Goal: Transaction & Acquisition: Obtain resource

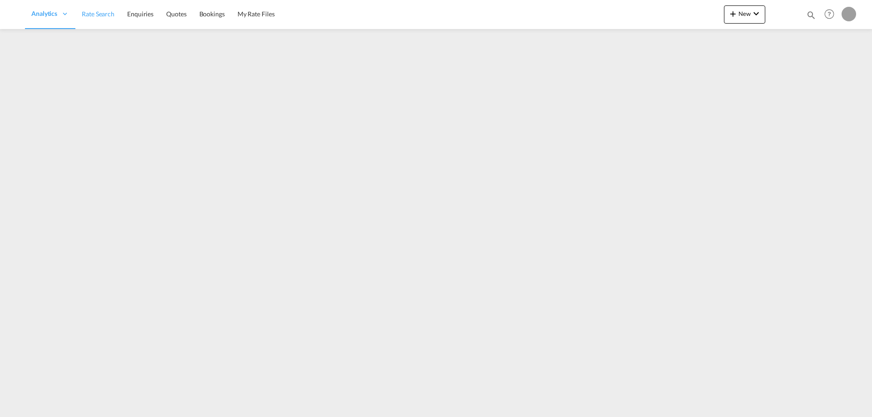
click at [111, 17] on span "Rate Search" at bounding box center [98, 14] width 33 height 8
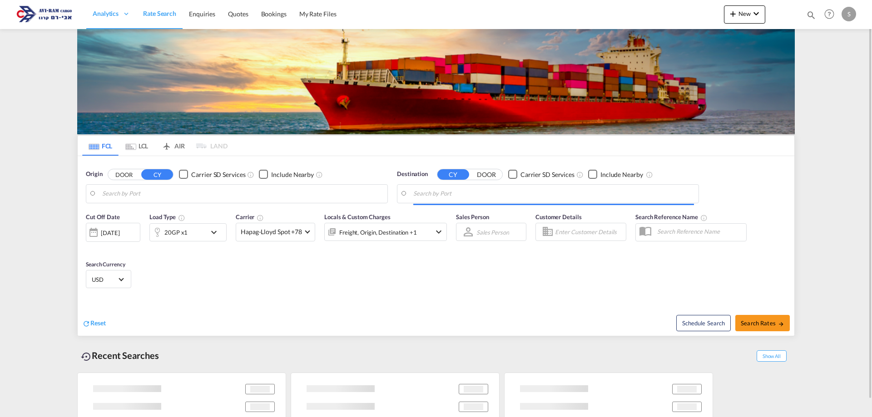
click at [141, 151] on md-tab-item "LCL" at bounding box center [136, 146] width 36 height 20
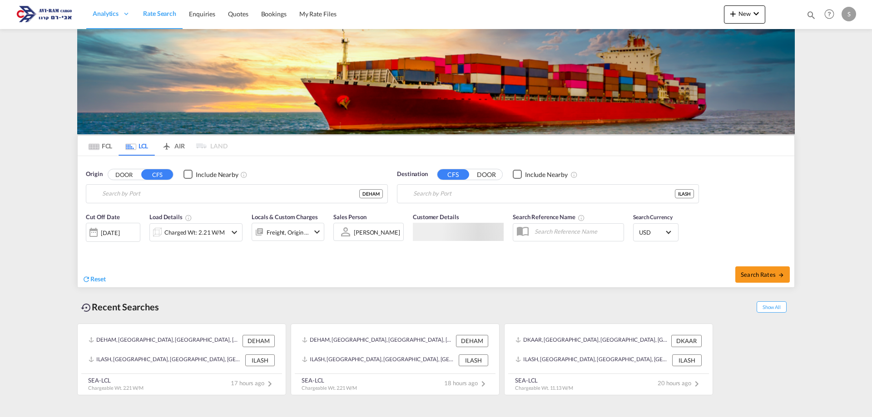
type input "[GEOGRAPHIC_DATA], [GEOGRAPHIC_DATA]"
type input "Ashdod, ILASH"
click at [100, 138] on md-tab-item "FCL" at bounding box center [100, 146] width 36 height 20
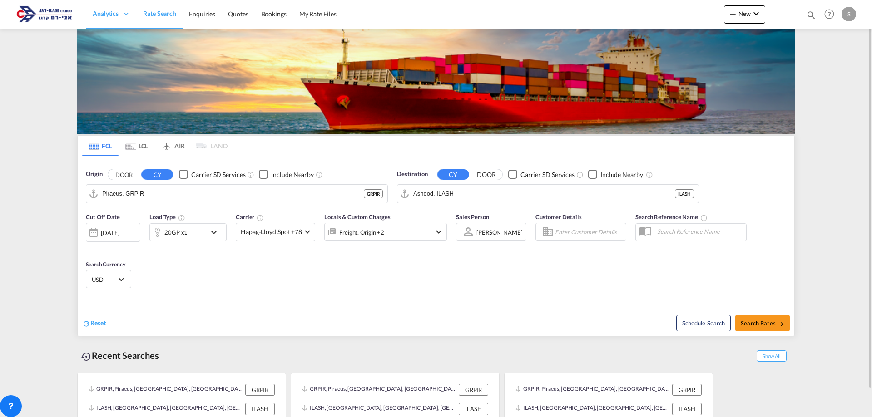
click at [167, 241] on div "20GP x1" at bounding box center [178, 232] width 56 height 18
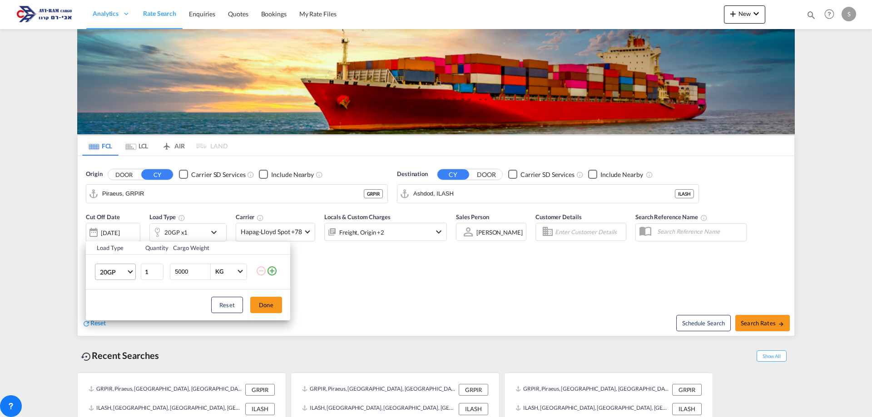
click at [119, 268] on span "20GP" at bounding box center [113, 272] width 26 height 9
click at [123, 315] on md-option "40HC" at bounding box center [124, 316] width 62 height 22
drag, startPoint x: 258, startPoint y: 308, endPoint x: 303, endPoint y: 293, distance: 47.5
click at [258, 308] on button "Done" at bounding box center [266, 305] width 32 height 16
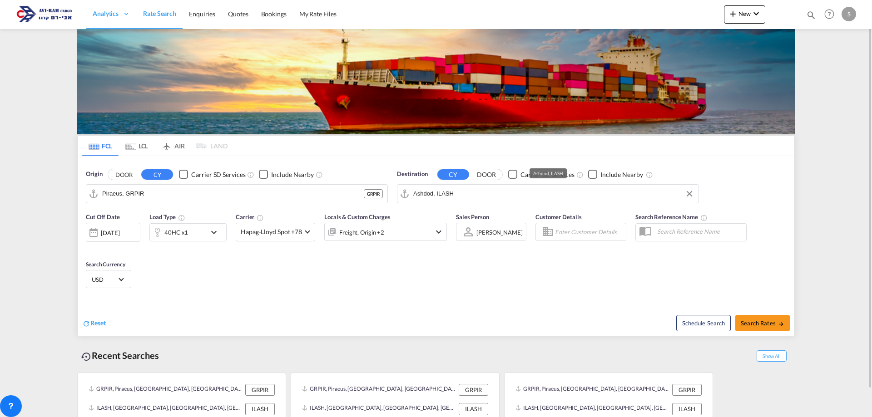
click at [426, 191] on input "Ashdod, ILASH" at bounding box center [553, 194] width 281 height 14
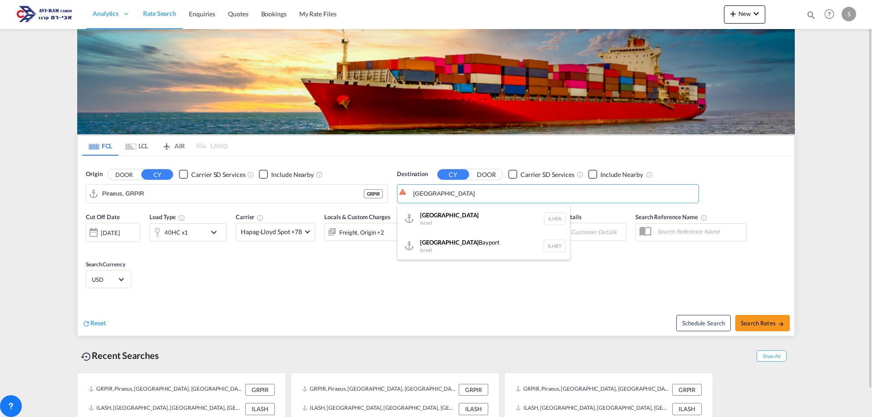
click at [441, 217] on div "Haifa [GEOGRAPHIC_DATA] ILHFA" at bounding box center [483, 218] width 172 height 27
type input "[GEOGRAPHIC_DATA], [GEOGRAPHIC_DATA]"
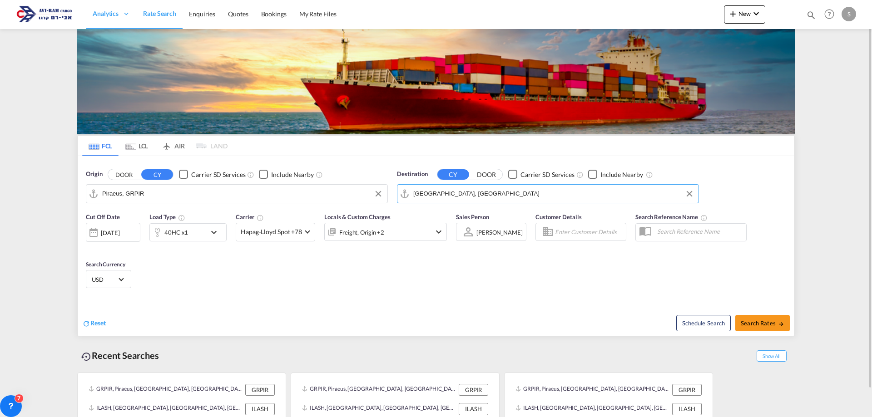
click at [138, 196] on input "Piraeus, GRPIR" at bounding box center [242, 194] width 281 height 14
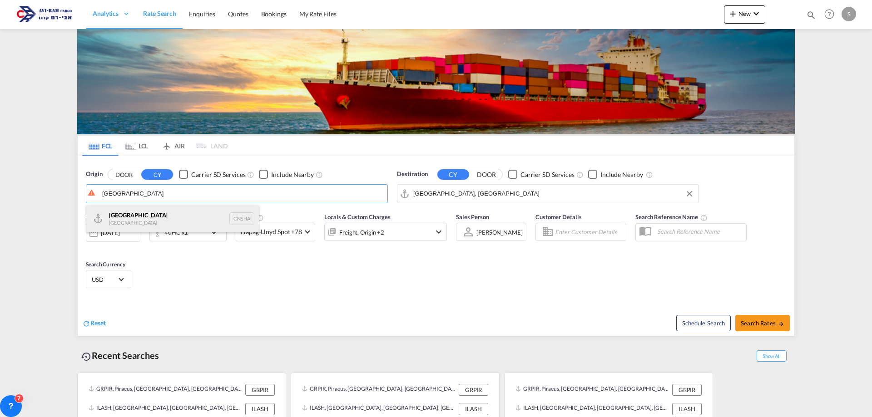
click at [141, 219] on div "Shanghai [GEOGRAPHIC_DATA] CNSHA" at bounding box center [172, 218] width 172 height 27
type input "[GEOGRAPHIC_DATA], [GEOGRAPHIC_DATA]"
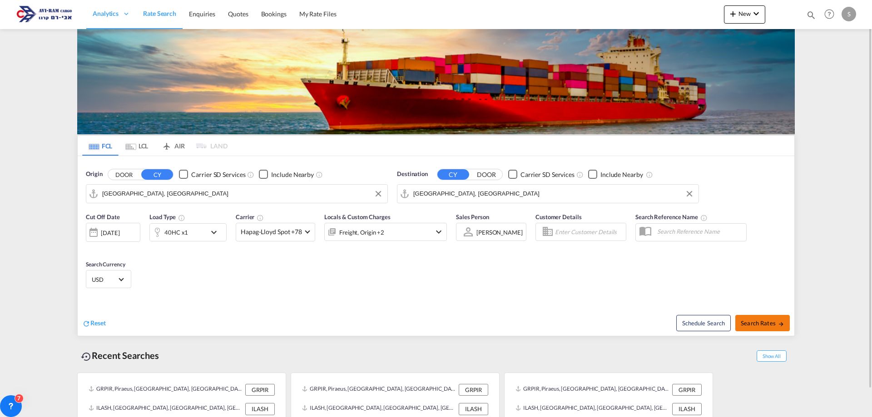
click at [759, 319] on button "Search Rates" at bounding box center [762, 323] width 54 height 16
type input "CNSHA to ILHFA / [DATE]"
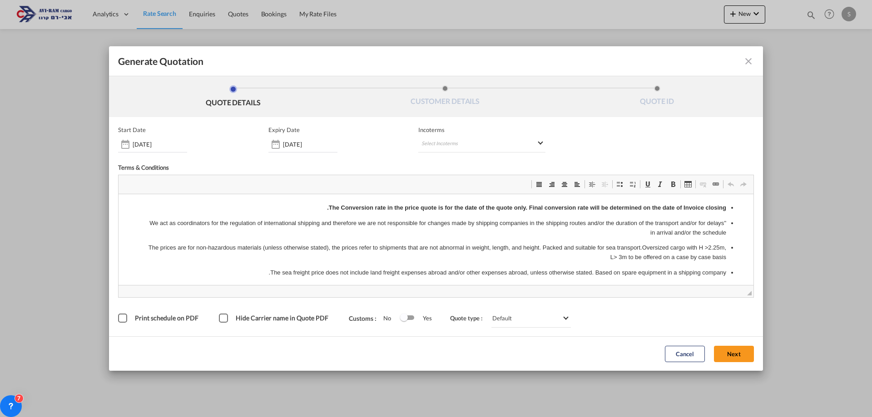
click at [312, 143] on input "[DATE]" at bounding box center [310, 144] width 54 height 7
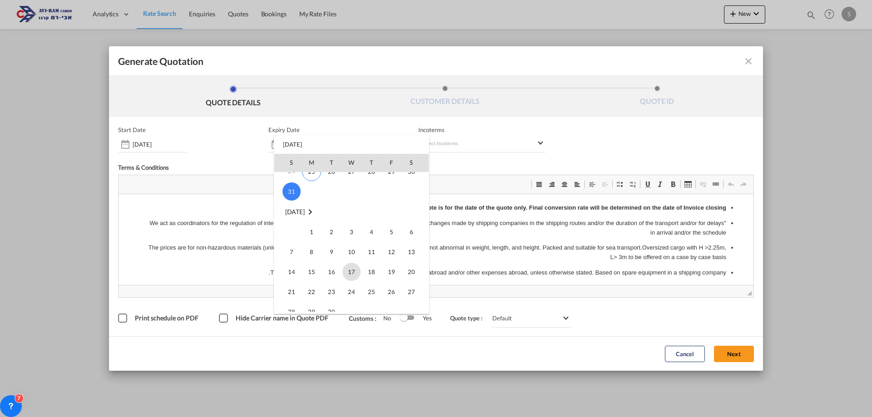
scroll to position [136, 0]
drag, startPoint x: 291, startPoint y: 226, endPoint x: 212, endPoint y: 8, distance: 231.8
click at [291, 226] on span "14" at bounding box center [291, 226] width 18 height 18
type input "[DATE]"
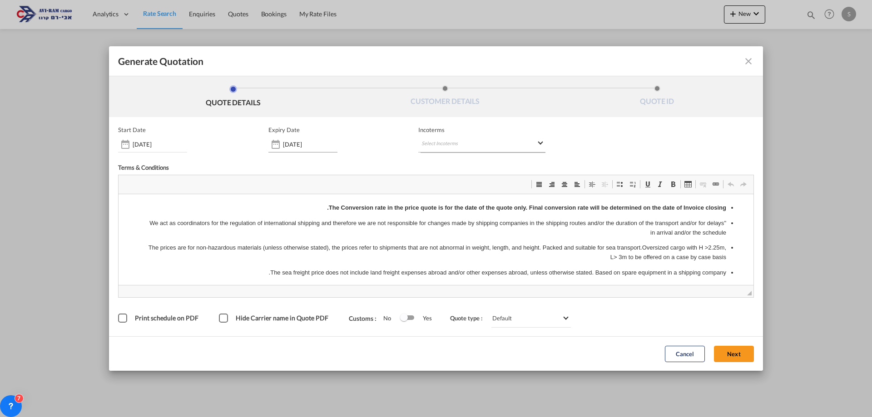
click at [428, 139] on md-select "Select Incoterms CPT - import Carrier Paid to CIF - export Cost,Insurance and F…" at bounding box center [481, 144] width 127 height 16
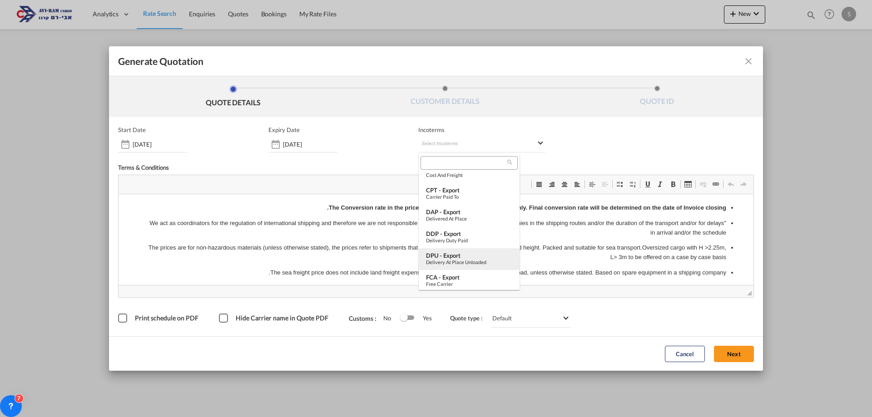
scroll to position [318, 0]
drag, startPoint x: 457, startPoint y: 276, endPoint x: 351, endPoint y: 84, distance: 219.2
click at [457, 276] on div "FOB - import" at bounding box center [469, 275] width 86 height 7
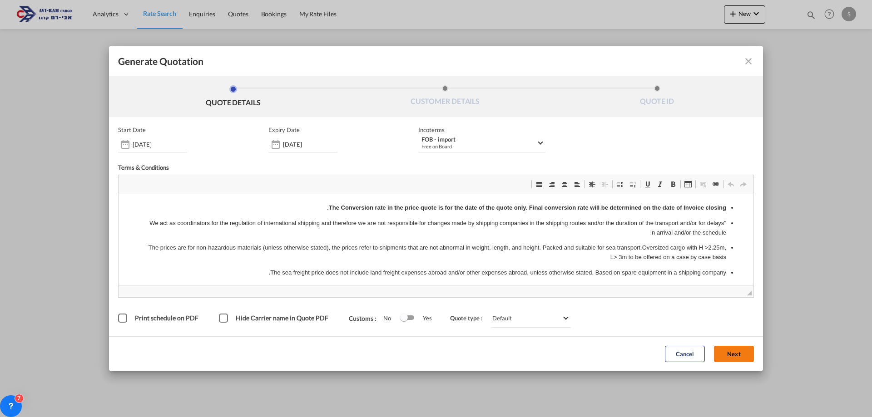
click at [731, 352] on button "Next" at bounding box center [734, 354] width 40 height 16
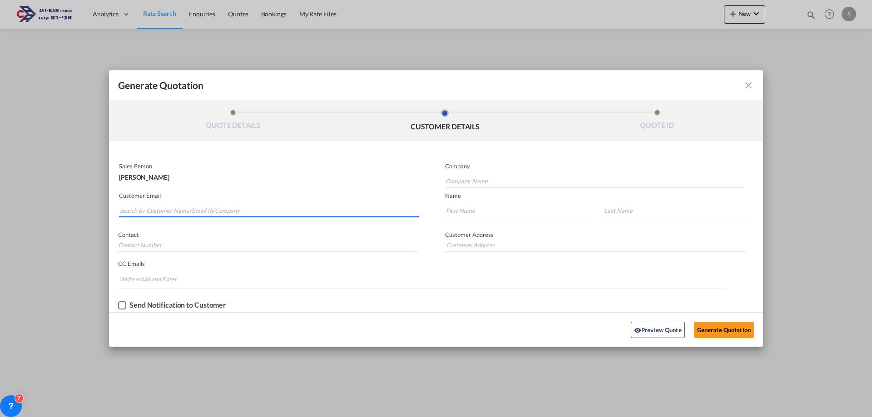
click at [204, 211] on input "Search by Customer Name/Email Id/Company" at bounding box center [268, 211] width 299 height 14
type input "מ"
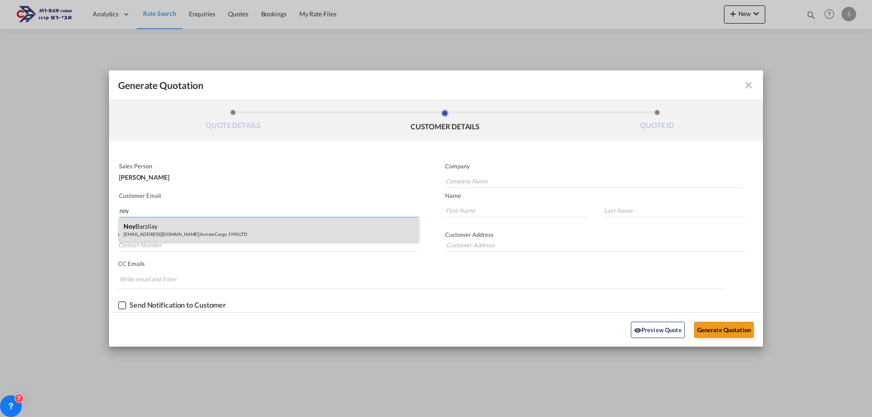
type input "noy"
click at [194, 224] on div "[PERSON_NAME] [EMAIL_ADDRESS][DOMAIN_NAME] | Aviram Cargo 1990 LTD" at bounding box center [269, 229] width 300 height 25
type input "Aviram Cargo 1990 LTD"
type input "[EMAIL_ADDRESS][DOMAIN_NAME]"
type input "Noy"
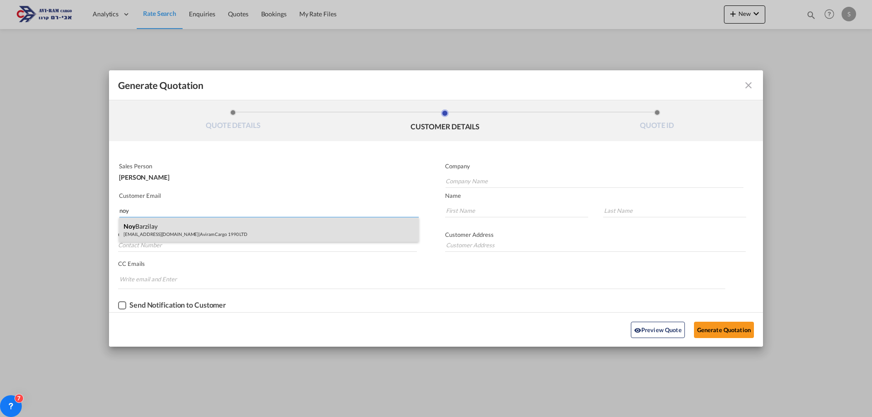
type input "Barzilay"
type input "."
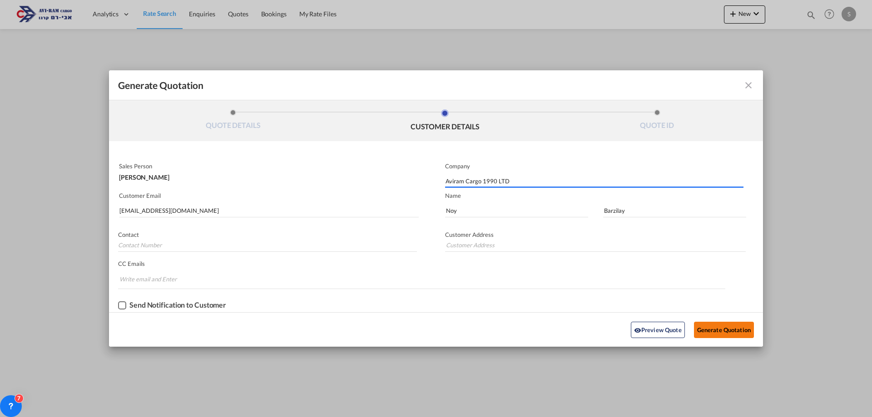
click at [711, 332] on button "Generate Quotation" at bounding box center [724, 330] width 60 height 16
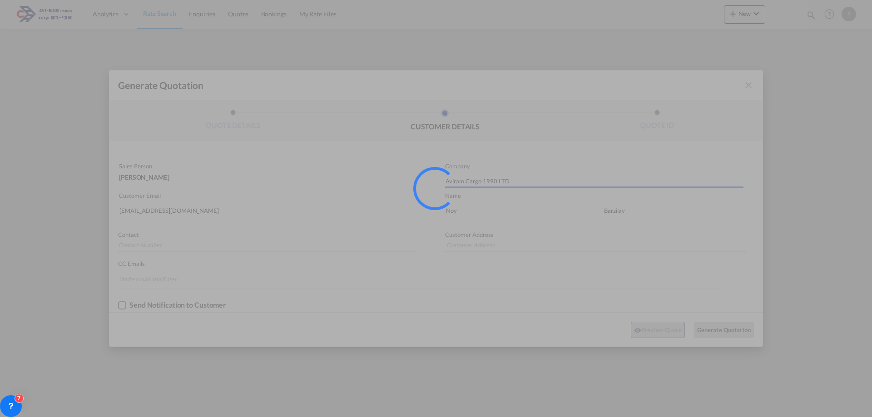
type input "."
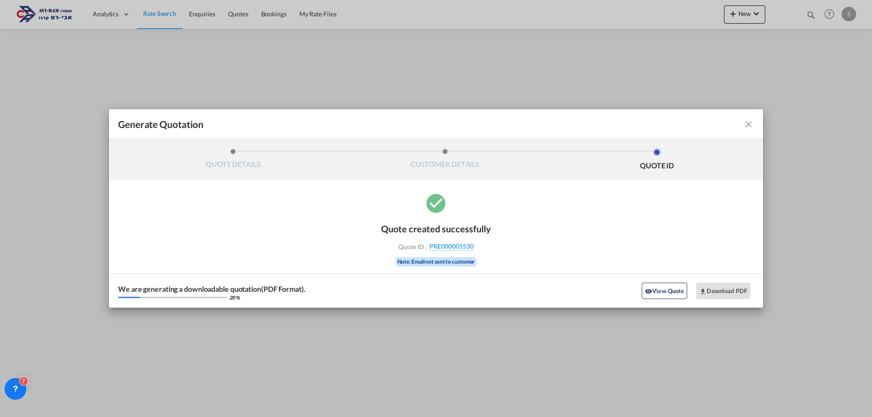
drag, startPoint x: 384, startPoint y: 230, endPoint x: 491, endPoint y: 225, distance: 107.7
click at [491, 225] on div "Quote created successfully Quote ID : PRE000005530 Note: Email not sent to cust…" at bounding box center [436, 250] width 654 height 116
click at [488, 227] on div "Quote created successfully" at bounding box center [436, 228] width 110 height 11
click at [730, 291] on button "Download PDF" at bounding box center [723, 291] width 54 height 16
click at [749, 127] on md-icon "icon-close fg-AAA8AD cursor m-0" at bounding box center [748, 124] width 11 height 11
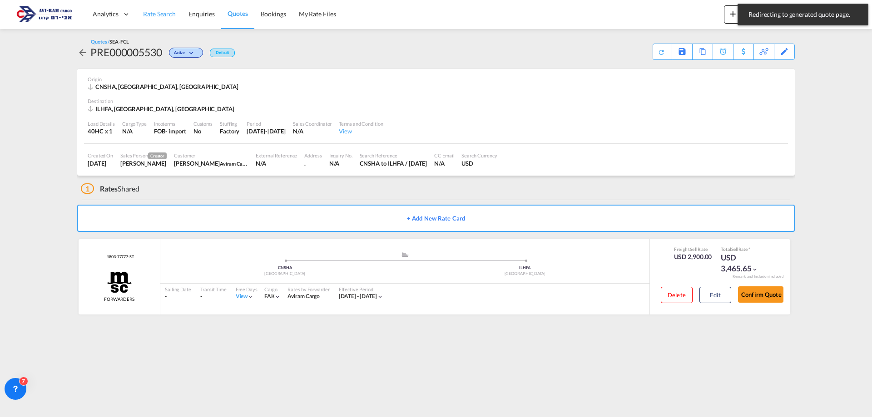
click at [163, 17] on span "Rate Search" at bounding box center [159, 14] width 33 height 8
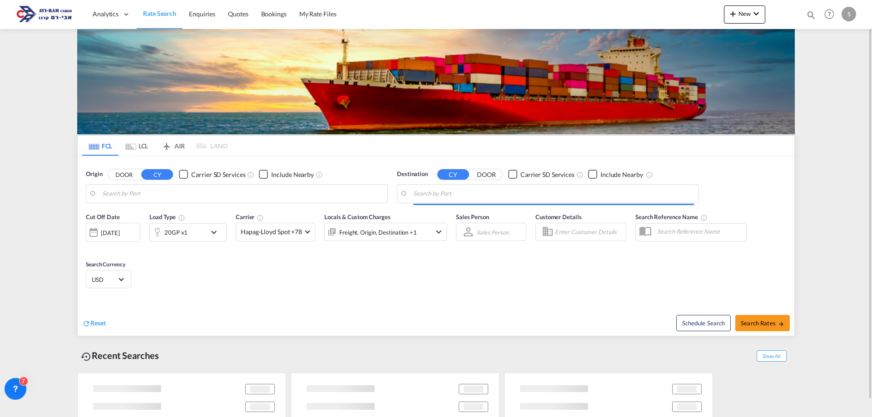
click at [193, 232] on div "20GP x1" at bounding box center [178, 232] width 56 height 18
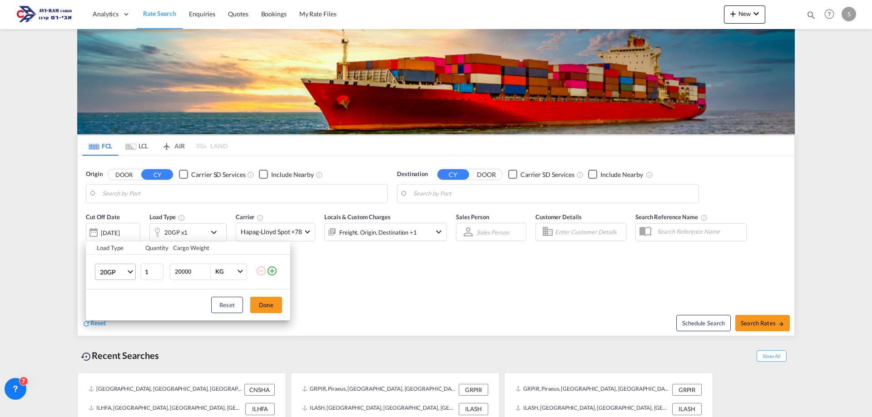
click at [123, 272] on span "20GP" at bounding box center [113, 272] width 26 height 9
click at [118, 338] on md-option "40OT" at bounding box center [124, 339] width 62 height 22
drag, startPoint x: 192, startPoint y: 273, endPoint x: 175, endPoint y: 275, distance: 16.9
click at [175, 274] on input "20000" at bounding box center [192, 271] width 36 height 15
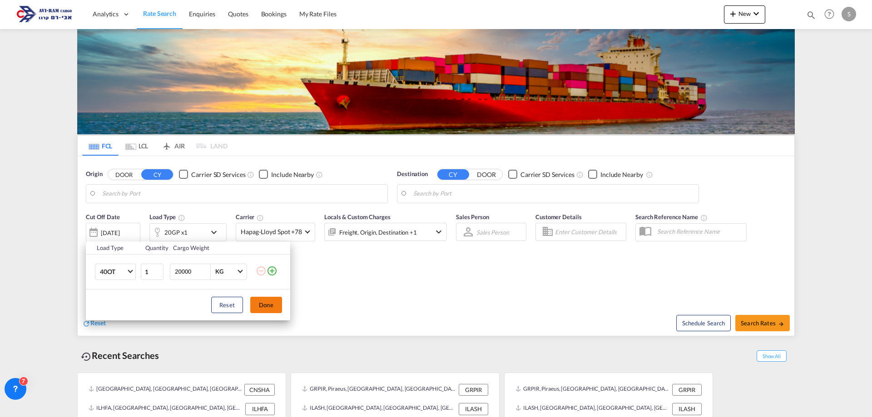
click at [264, 304] on button "Done" at bounding box center [266, 305] width 32 height 16
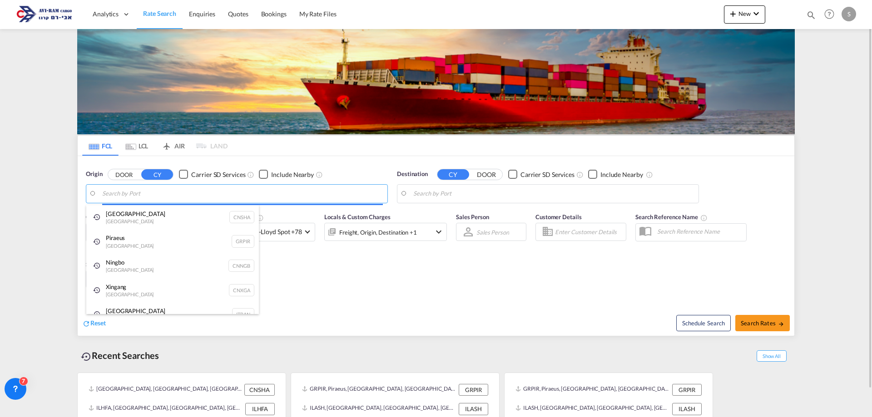
click at [146, 188] on body "Analytics Dashboard Rate Search Enquiries Quotes Bookings" at bounding box center [436, 208] width 872 height 417
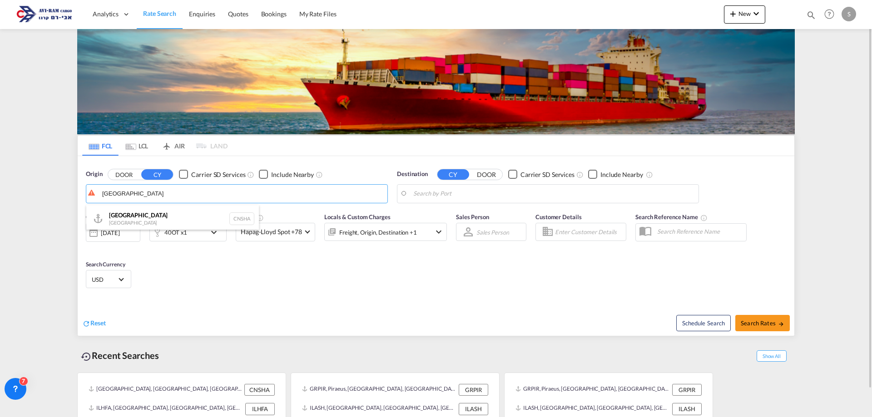
drag, startPoint x: 141, startPoint y: 221, endPoint x: 162, endPoint y: 217, distance: 21.2
click at [141, 221] on div "Shanghai [GEOGRAPHIC_DATA] CNSHA" at bounding box center [172, 218] width 172 height 27
type input "[GEOGRAPHIC_DATA], [GEOGRAPHIC_DATA]"
click at [476, 193] on body "Analytics Dashboard Rate Search Enquiries Quotes Bookings" at bounding box center [436, 208] width 872 height 417
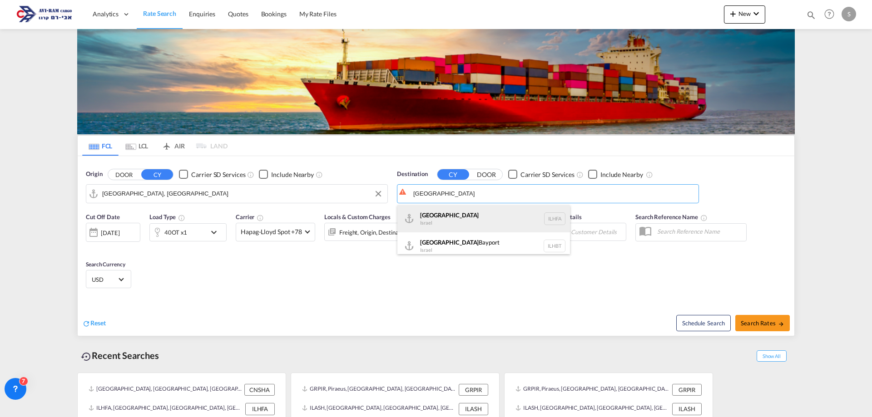
click at [459, 212] on div "Haifa [GEOGRAPHIC_DATA] ILHFA" at bounding box center [483, 218] width 172 height 27
type input "[GEOGRAPHIC_DATA], [GEOGRAPHIC_DATA]"
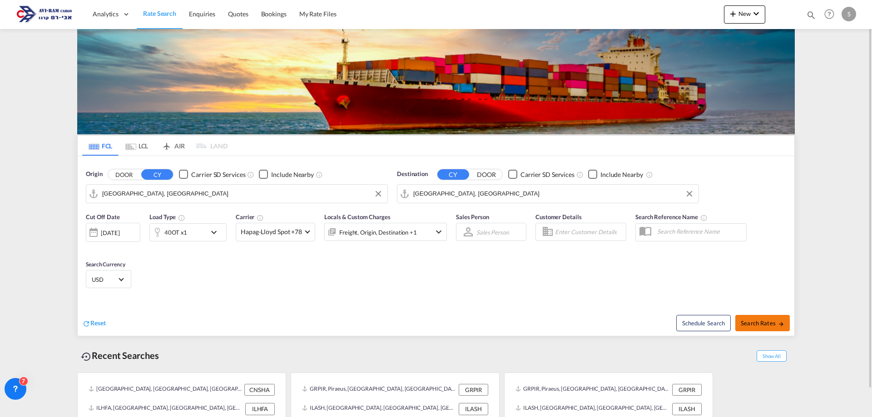
click at [763, 324] on span "Search Rates" at bounding box center [762, 323] width 44 height 7
type input "CNSHA to ILHFA / [DATE]"
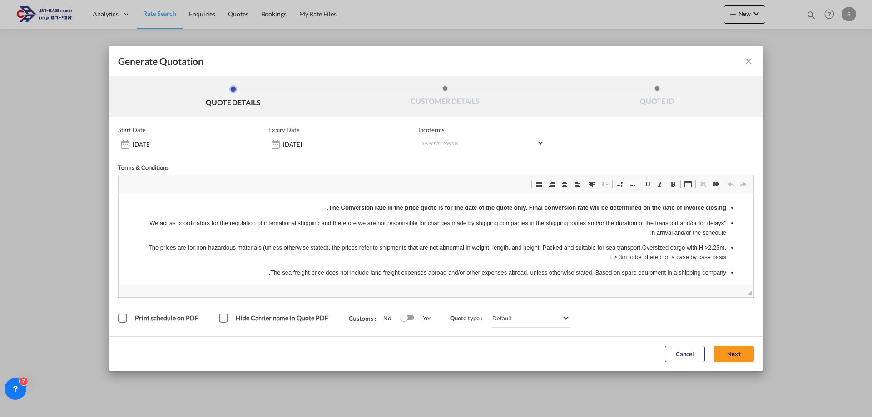
click at [154, 316] on span "Print schedule on PDF" at bounding box center [167, 318] width 64 height 8
click at [172, 318] on span "Print schedule on PDF" at bounding box center [167, 318] width 64 height 8
click at [228, 320] on div "Hide Carrier name in Quote PDF" at bounding box center [223, 318] width 9 height 9
click at [507, 321] on div "Default" at bounding box center [502, 318] width 20 height 7
click at [512, 320] on md-option "Default" at bounding box center [528, 320] width 94 height 22
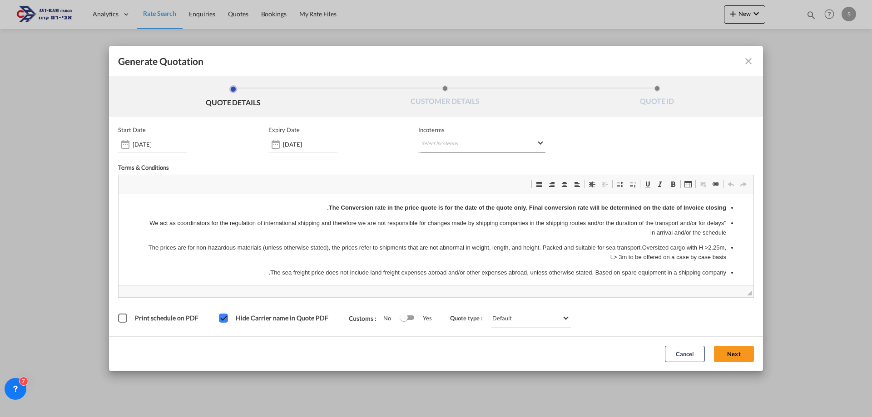
click at [431, 143] on md-select "Select Incoterms CPT - import Carrier Paid to CIF - export Cost,Insurance and F…" at bounding box center [481, 144] width 127 height 16
drag, startPoint x: 260, startPoint y: 138, endPoint x: 275, endPoint y: 144, distance: 16.1
click at [275, 144] on md-backdrop at bounding box center [436, 208] width 872 height 417
click at [296, 150] on div "[DATE]" at bounding box center [302, 144] width 69 height 16
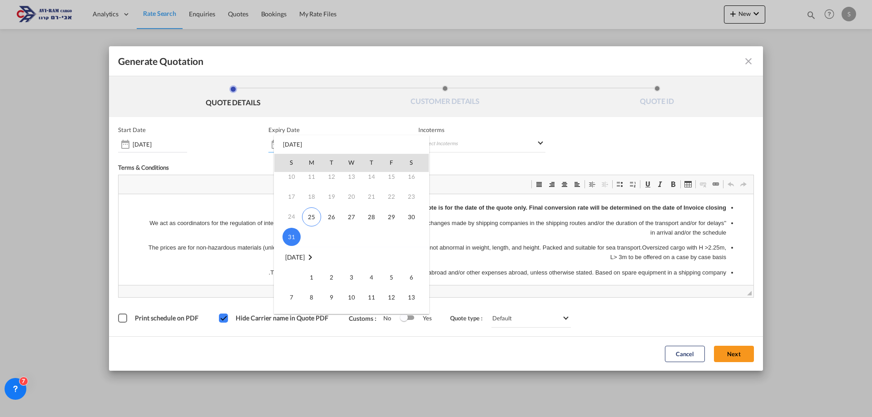
scroll to position [91, 0]
click at [291, 274] on span "14" at bounding box center [291, 272] width 18 height 18
type input "[DATE]"
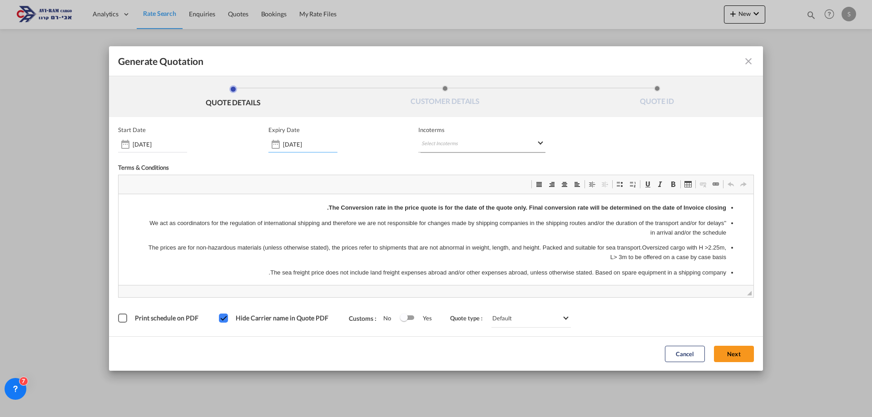
click at [447, 147] on md-select "Select Incoterms" at bounding box center [481, 144] width 127 height 16
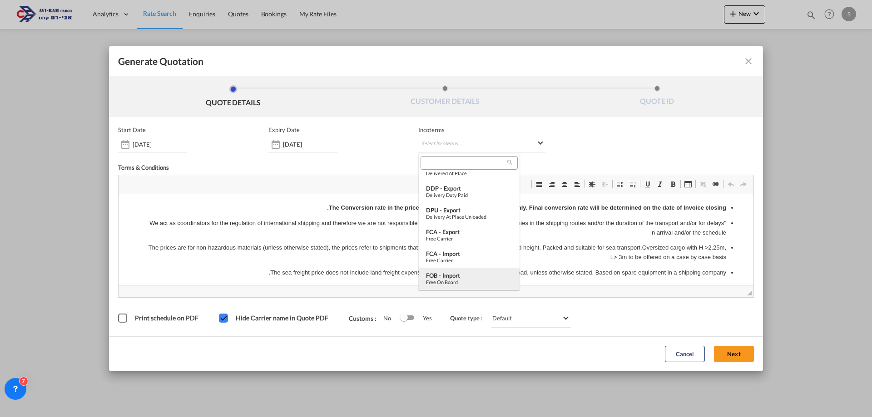
click at [453, 279] on div "Free on Board" at bounding box center [469, 282] width 86 height 6
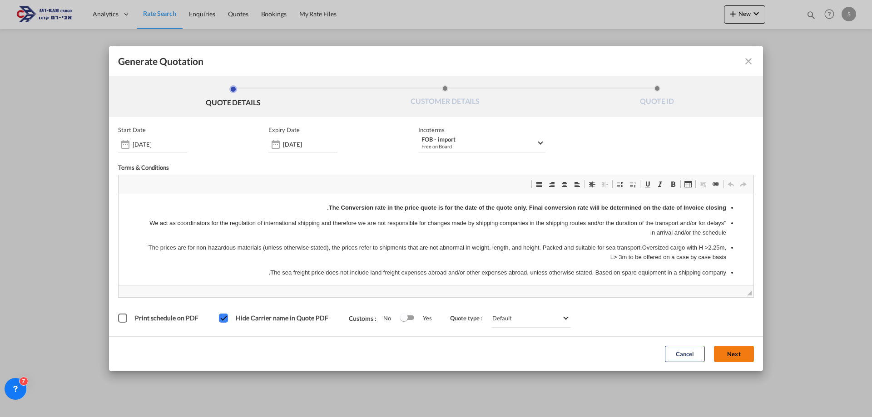
click at [730, 350] on button "Next" at bounding box center [734, 354] width 40 height 16
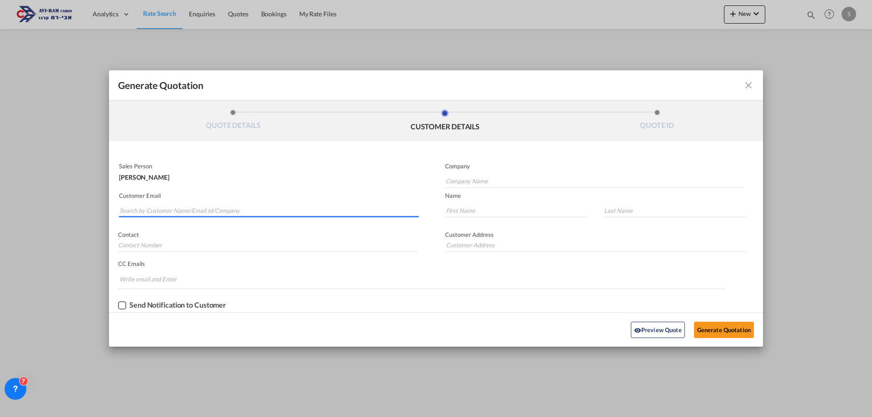
click at [172, 207] on input "Search by Customer Name/Email Id/Company" at bounding box center [268, 211] width 299 height 14
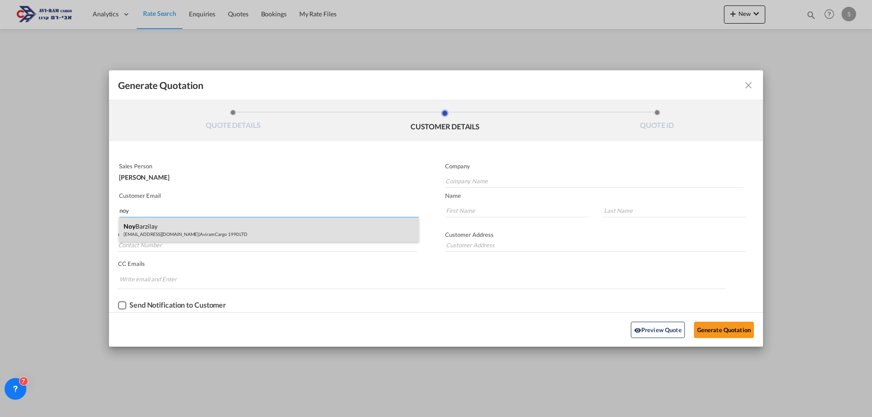
type input "noy"
click at [187, 233] on div "[PERSON_NAME] [EMAIL_ADDRESS][DOMAIN_NAME] | Aviram Cargo 1990 LTD" at bounding box center [269, 229] width 300 height 25
type input "Aviram Cargo 1990 LTD"
type input "[EMAIL_ADDRESS][DOMAIN_NAME]"
type input "Noy"
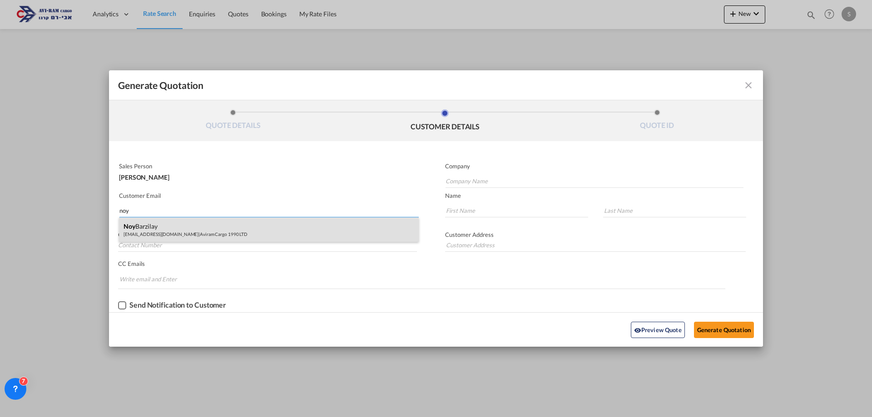
type input "Barzilay"
type input "."
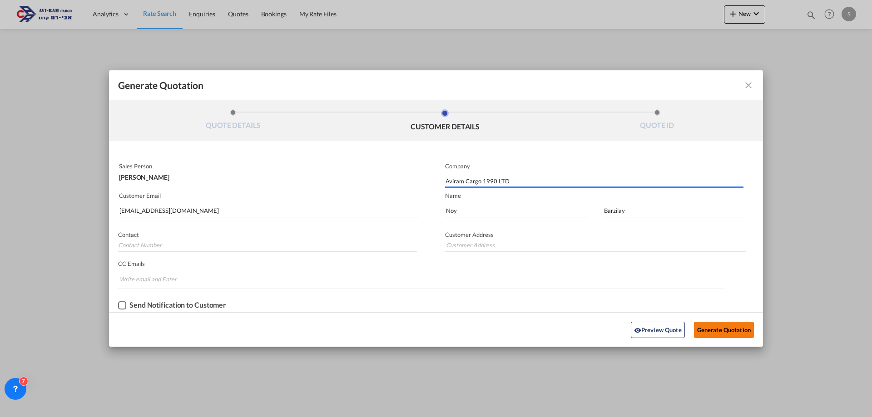
click at [716, 330] on button "Generate Quotation" at bounding box center [724, 330] width 60 height 16
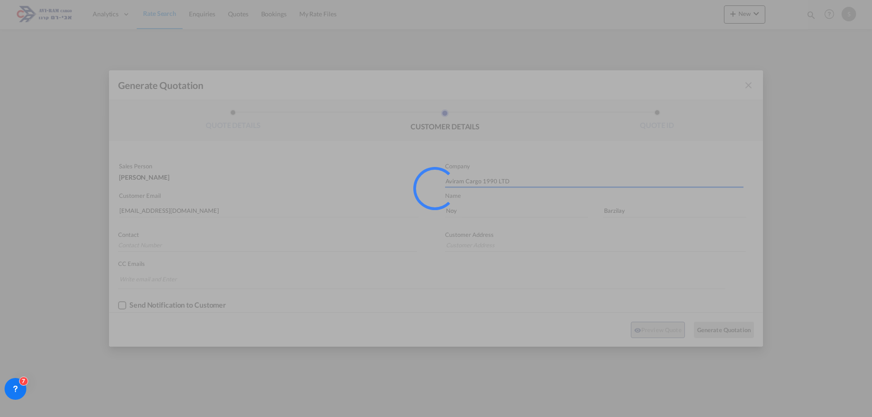
type input "."
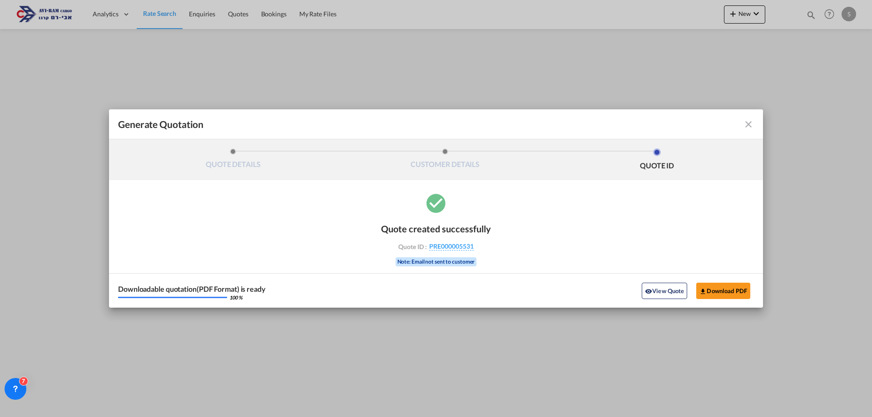
click at [751, 296] on div "View Quote Download PDF" at bounding box center [696, 291] width 116 height 16
click at [743, 291] on button "Download PDF" at bounding box center [723, 291] width 54 height 16
